Goal: Task Accomplishment & Management: Manage account settings

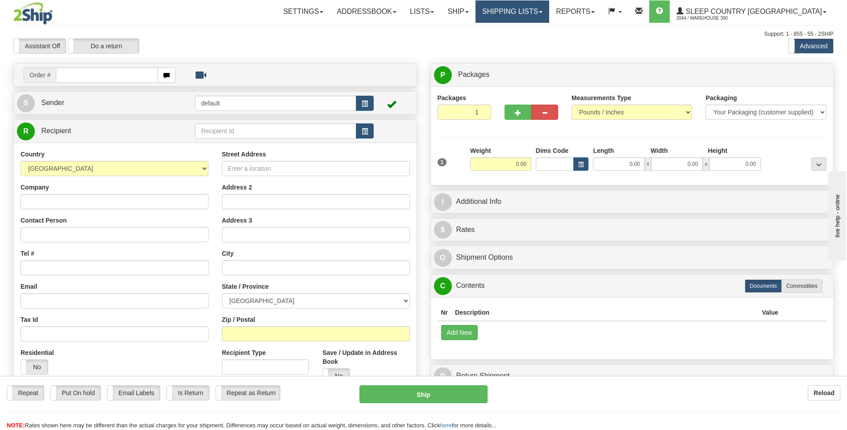
click at [540, 9] on link "Shipping lists" at bounding box center [513, 11] width 74 height 22
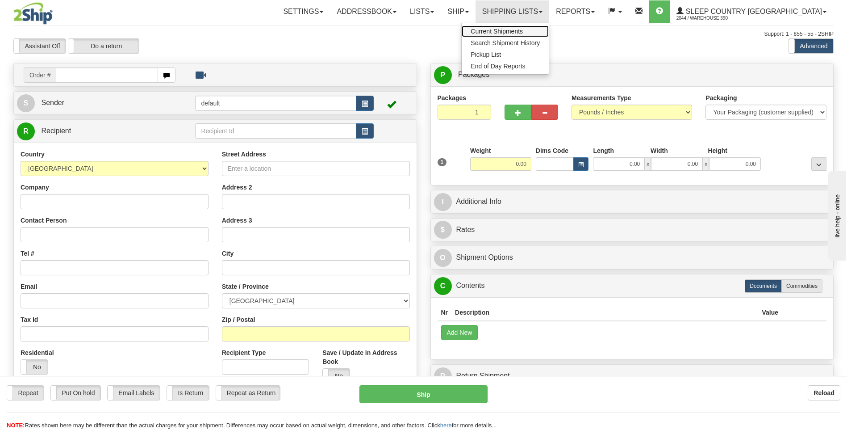
click at [523, 29] on span "Current Shipments" at bounding box center [497, 31] width 52 height 7
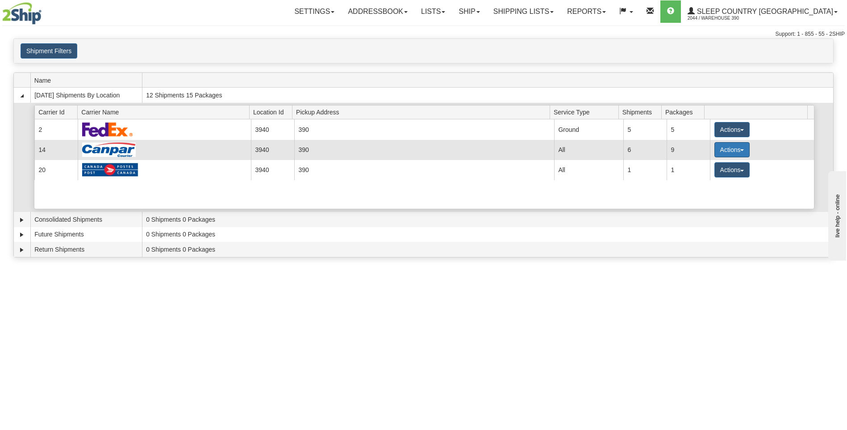
click at [718, 148] on button "Actions" at bounding box center [733, 149] width 36 height 15
click at [700, 165] on span "Details" at bounding box center [699, 166] width 24 height 6
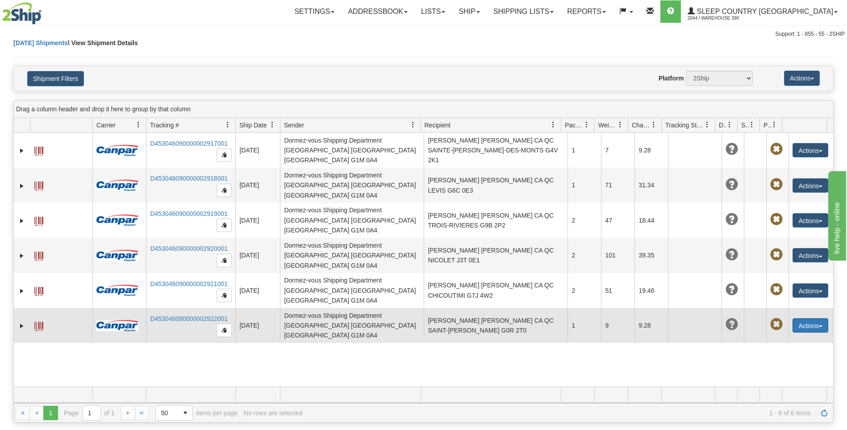
click at [799, 318] on button "Actions" at bounding box center [811, 325] width 36 height 14
click at [784, 336] on link "Edit" at bounding box center [791, 342] width 71 height 12
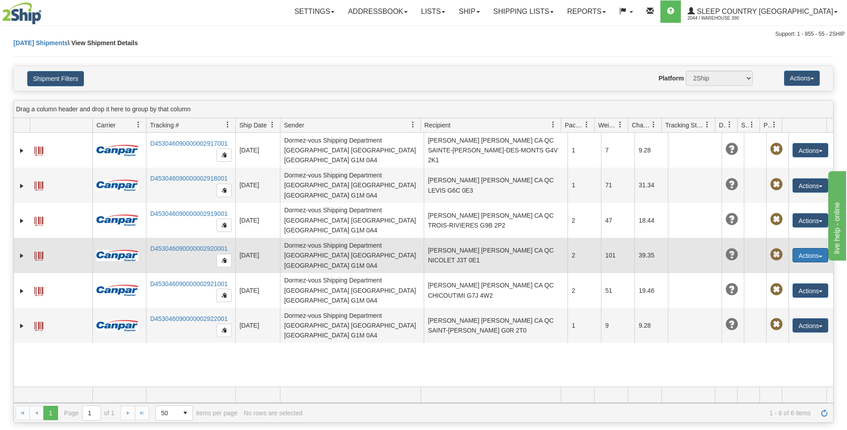
click at [798, 248] on button "Actions" at bounding box center [811, 255] width 36 height 14
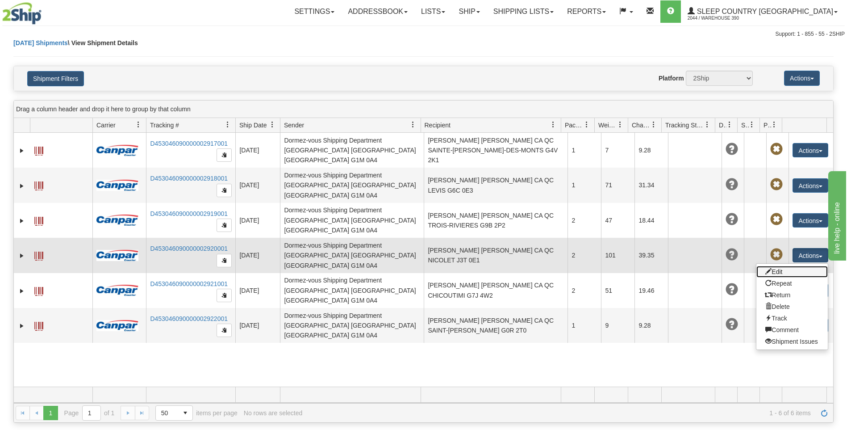
click at [777, 266] on link "Edit" at bounding box center [791, 272] width 71 height 12
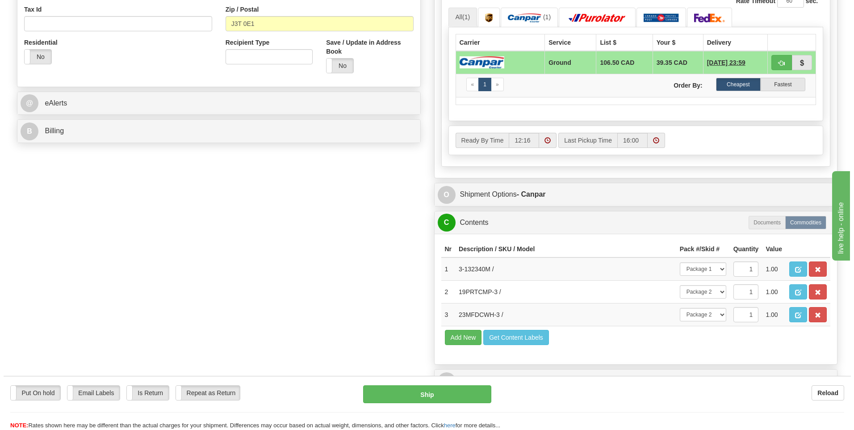
scroll to position [313, 0]
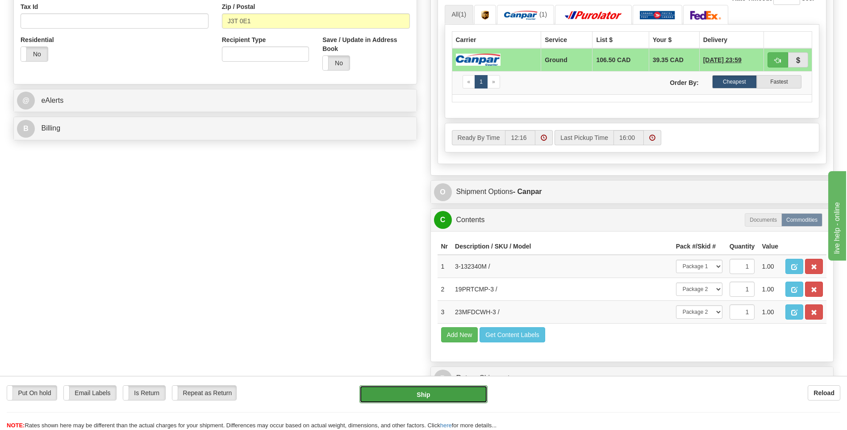
click at [404, 393] on button "Ship" at bounding box center [423, 394] width 128 height 18
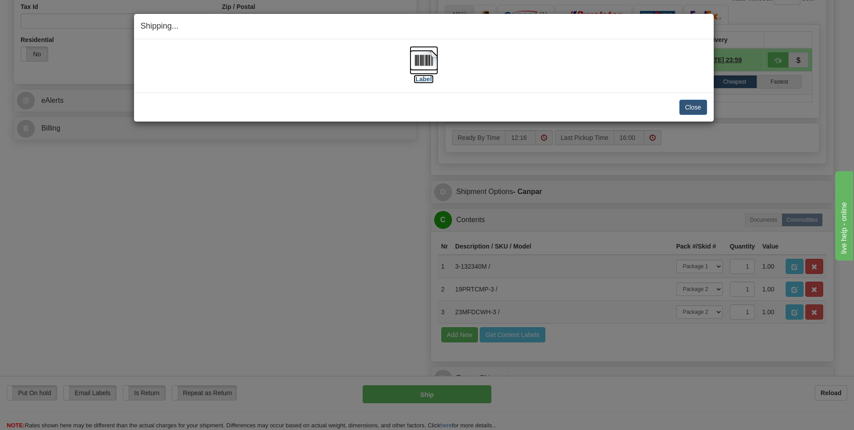
click at [421, 61] on img at bounding box center [424, 60] width 29 height 29
click at [690, 108] on button "Close" at bounding box center [693, 107] width 28 height 15
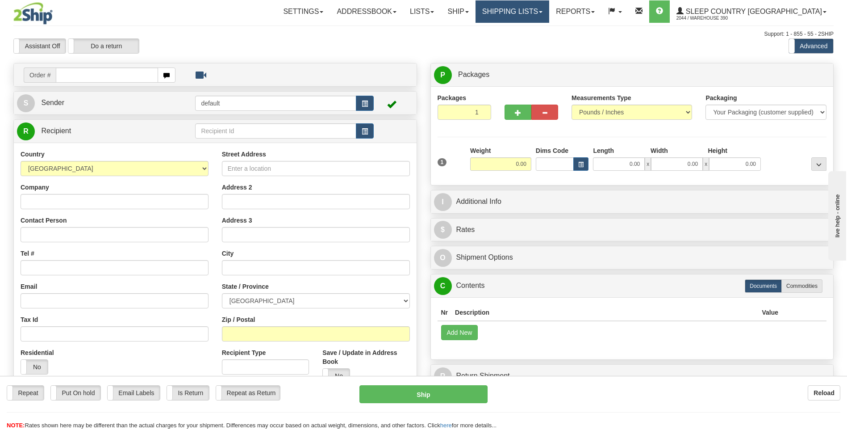
click at [544, 9] on link "Shipping lists" at bounding box center [513, 11] width 74 height 22
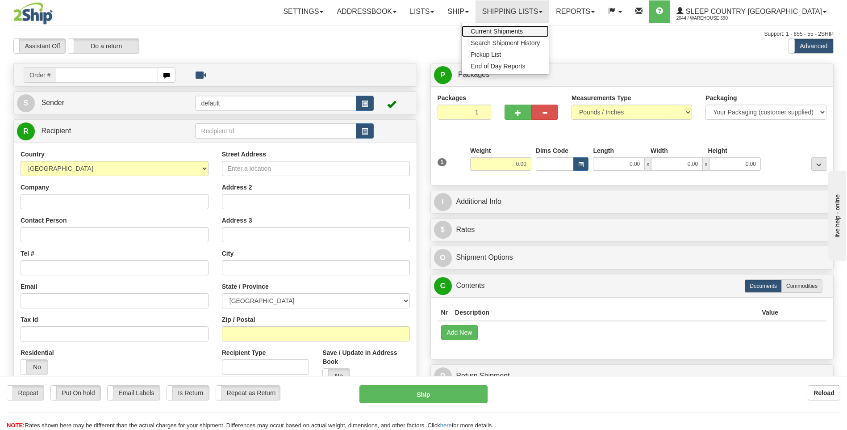
click at [547, 35] on link "Current Shipments" at bounding box center [505, 31] width 87 height 12
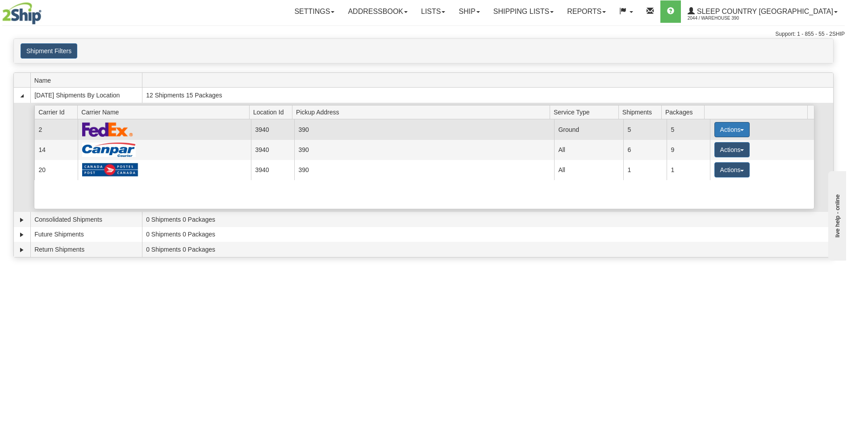
click at [718, 124] on button "Actions" at bounding box center [733, 129] width 36 height 15
click at [702, 155] on span "Close" at bounding box center [697, 158] width 21 height 6
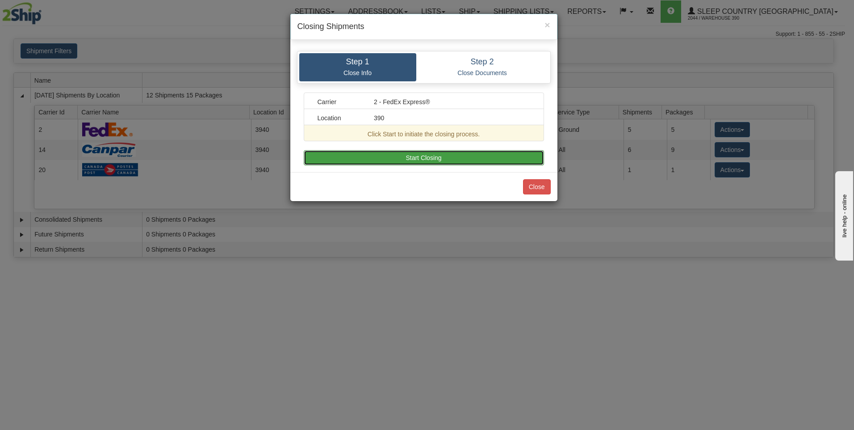
click at [467, 157] on button "Start Closing" at bounding box center [424, 157] width 240 height 15
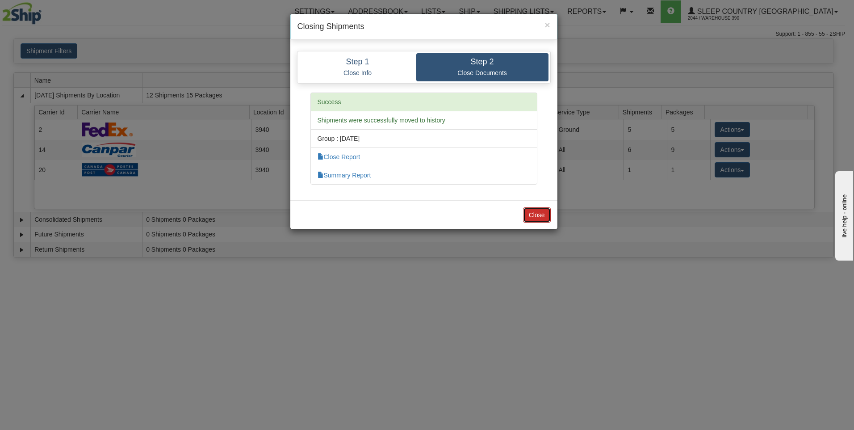
click at [534, 210] on button "Close" at bounding box center [537, 214] width 28 height 15
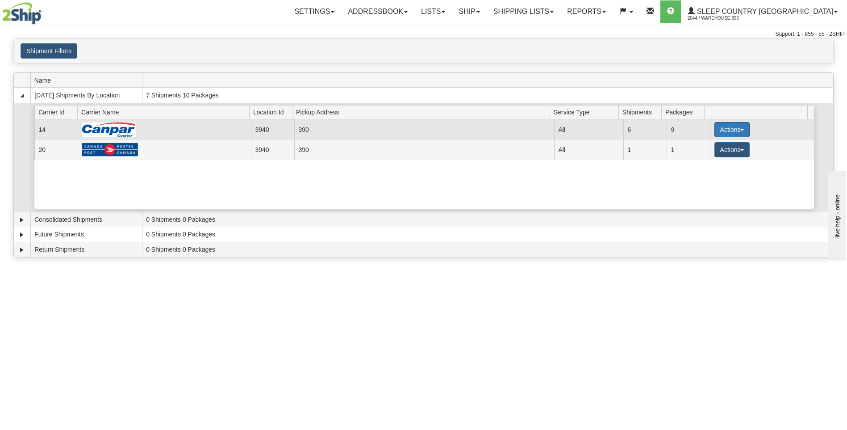
click at [720, 130] on button "Actions" at bounding box center [733, 129] width 36 height 15
click at [704, 156] on span "Close" at bounding box center [697, 158] width 21 height 6
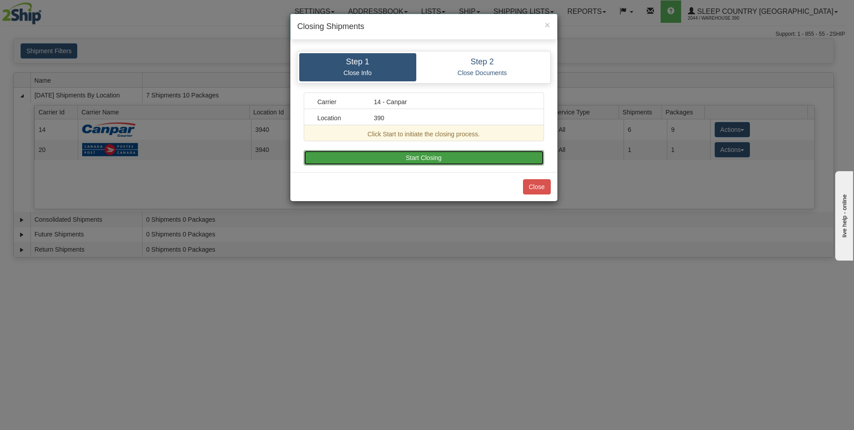
click at [520, 161] on button "Start Closing" at bounding box center [424, 157] width 240 height 15
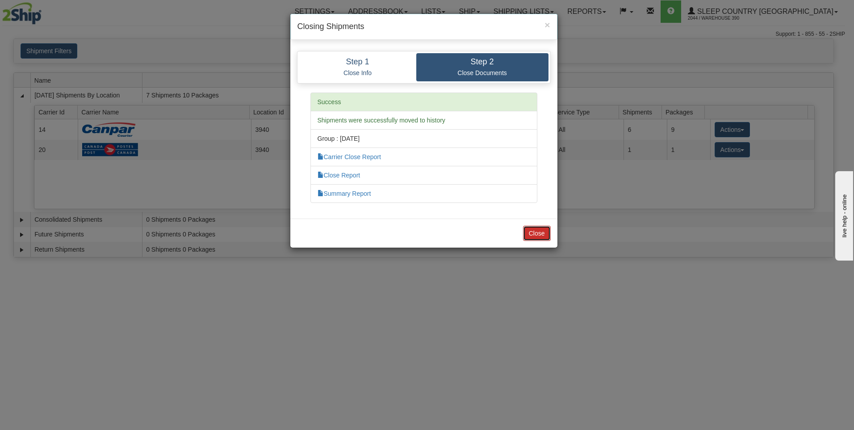
click at [539, 231] on button "Close" at bounding box center [537, 233] width 28 height 15
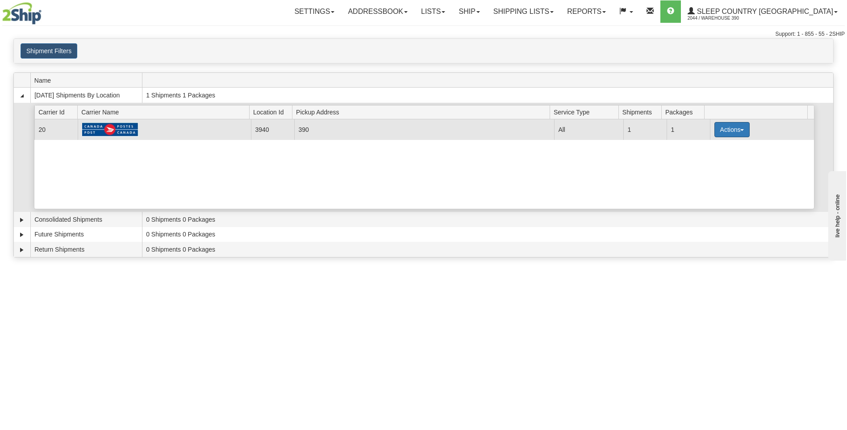
click at [719, 129] on button "Actions" at bounding box center [733, 129] width 36 height 15
click at [697, 160] on span "Close" at bounding box center [697, 158] width 21 height 6
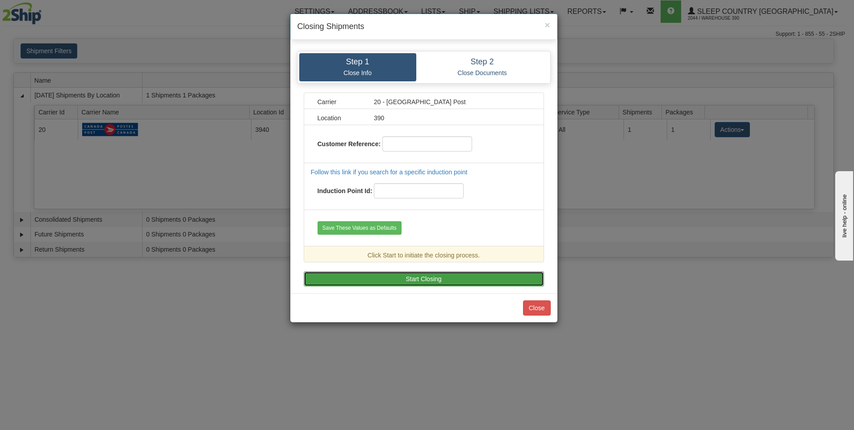
click at [466, 275] on button "Start Closing" at bounding box center [424, 278] width 240 height 15
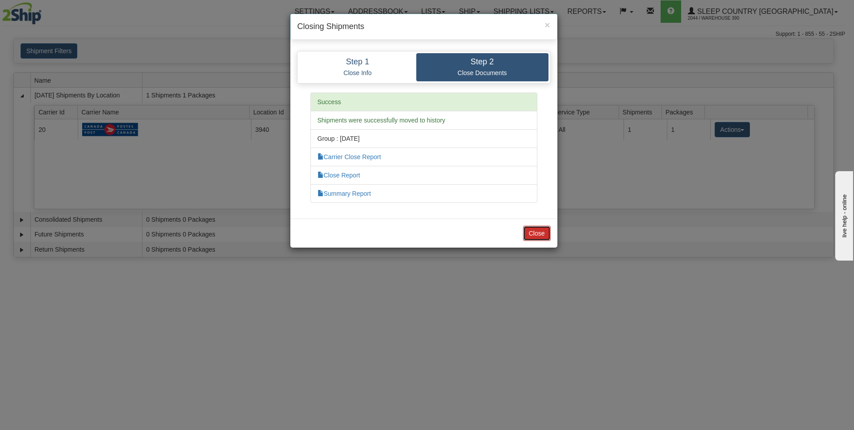
click at [535, 237] on button "Close" at bounding box center [537, 233] width 28 height 15
